Goal: Check status

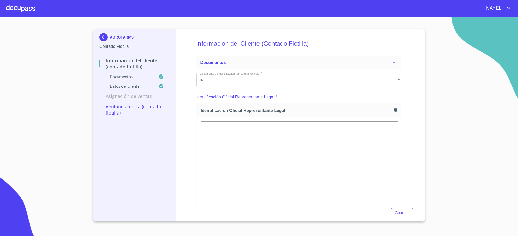
click at [132, 35] on p "AGROFARMS" at bounding box center [122, 37] width 24 height 4
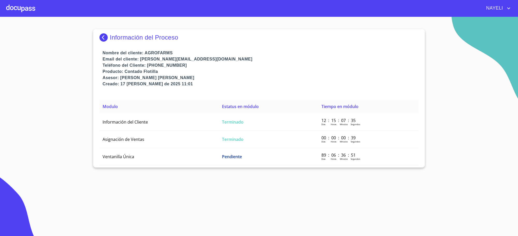
click at [132, 35] on p "Información del Proceso" at bounding box center [144, 37] width 68 height 7
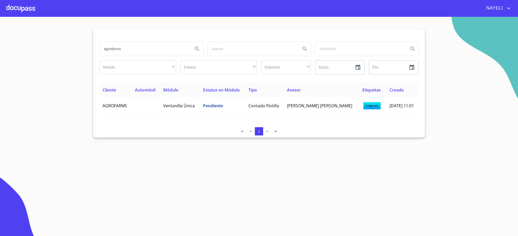
click at [115, 47] on input "agrofarms" at bounding box center [144, 49] width 89 height 14
type input "[PERSON_NAME] DEL [PERSON_NAME]"
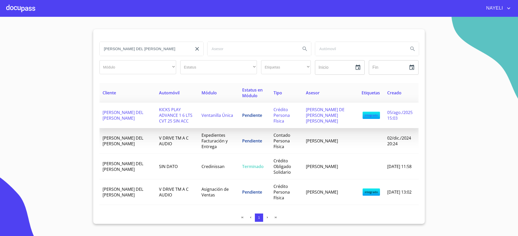
click at [191, 119] on td "KICKS PLAY ADVANCE 1 6 LTS CVT 25 SIN ACC" at bounding box center [177, 116] width 43 height 26
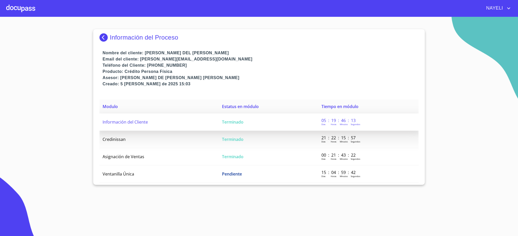
click at [227, 126] on td "Terminado" at bounding box center [268, 122] width 99 height 17
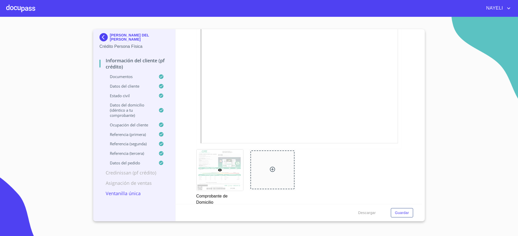
scroll to position [367, 0]
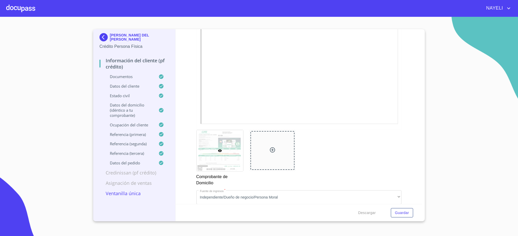
click at [119, 40] on p "[PERSON_NAME] DEL [PERSON_NAME]" at bounding box center [139, 37] width 59 height 8
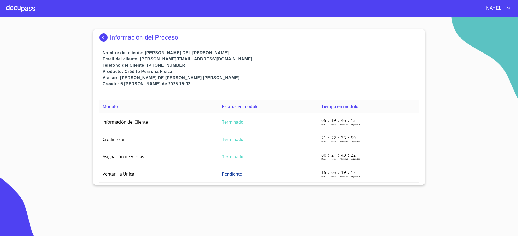
click at [119, 40] on p "Información del Proceso" at bounding box center [144, 37] width 68 height 7
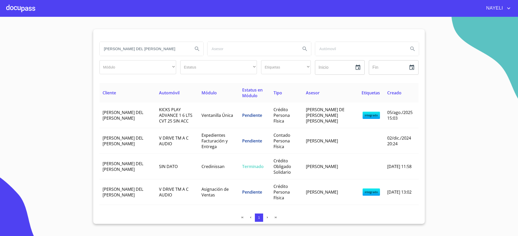
click at [119, 40] on div "[PERSON_NAME] DEL [PERSON_NAME]" at bounding box center [151, 49] width 108 height 19
click at [131, 46] on input "[PERSON_NAME] DEL [PERSON_NAME]" at bounding box center [144, 49] width 89 height 14
type input "[PERSON_NAME]"
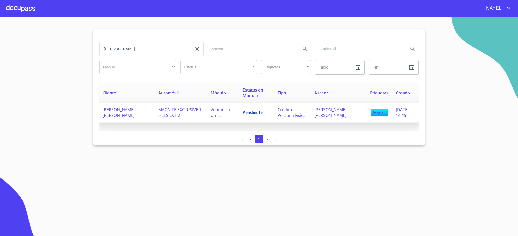
click at [215, 116] on td "Ventanilla Única" at bounding box center [223, 113] width 32 height 20
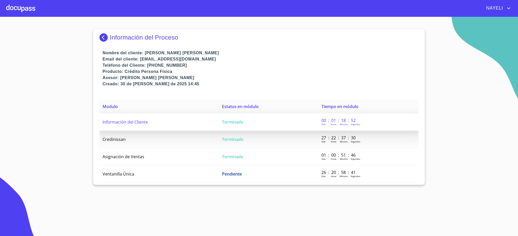
click at [202, 118] on td "Información del Cliente" at bounding box center [158, 122] width 119 height 17
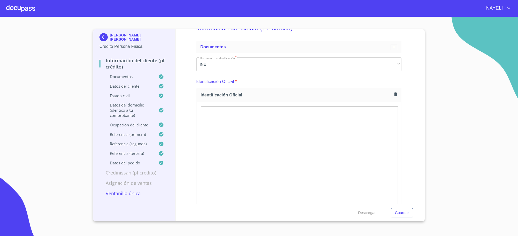
scroll to position [21, 0]
